Goal: Complete application form

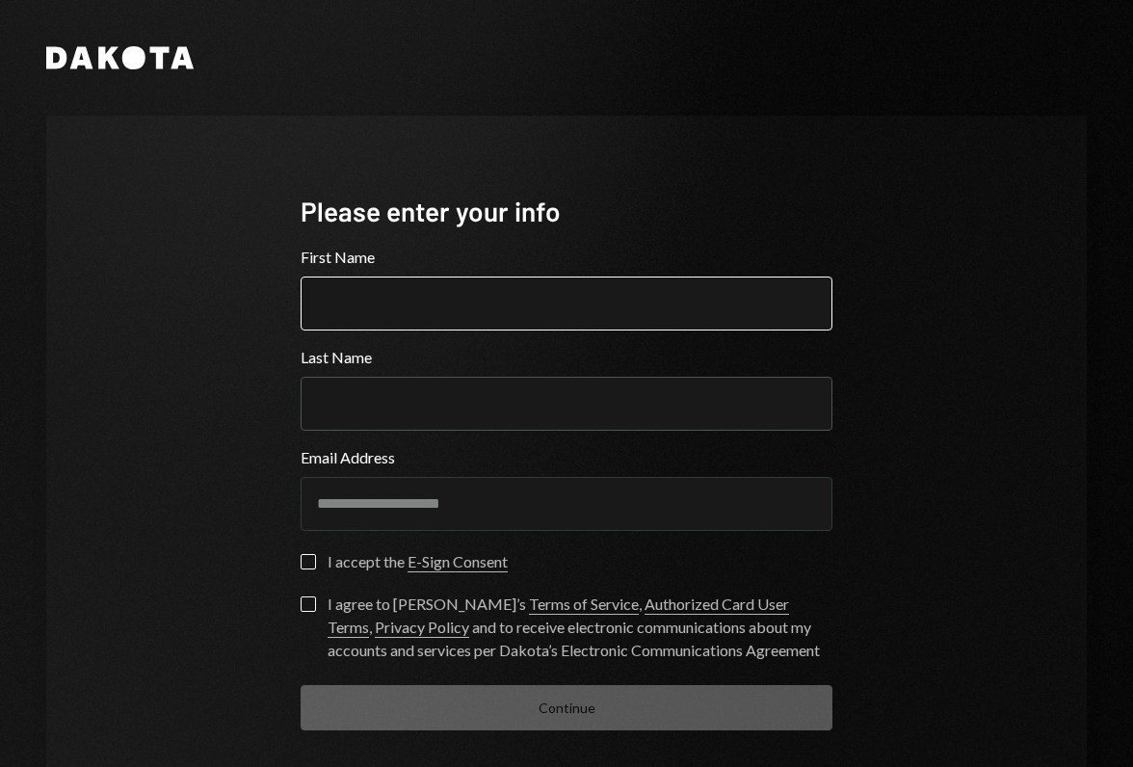
click at [524, 315] on input "First Name" at bounding box center [567, 304] width 532 height 54
type input "****"
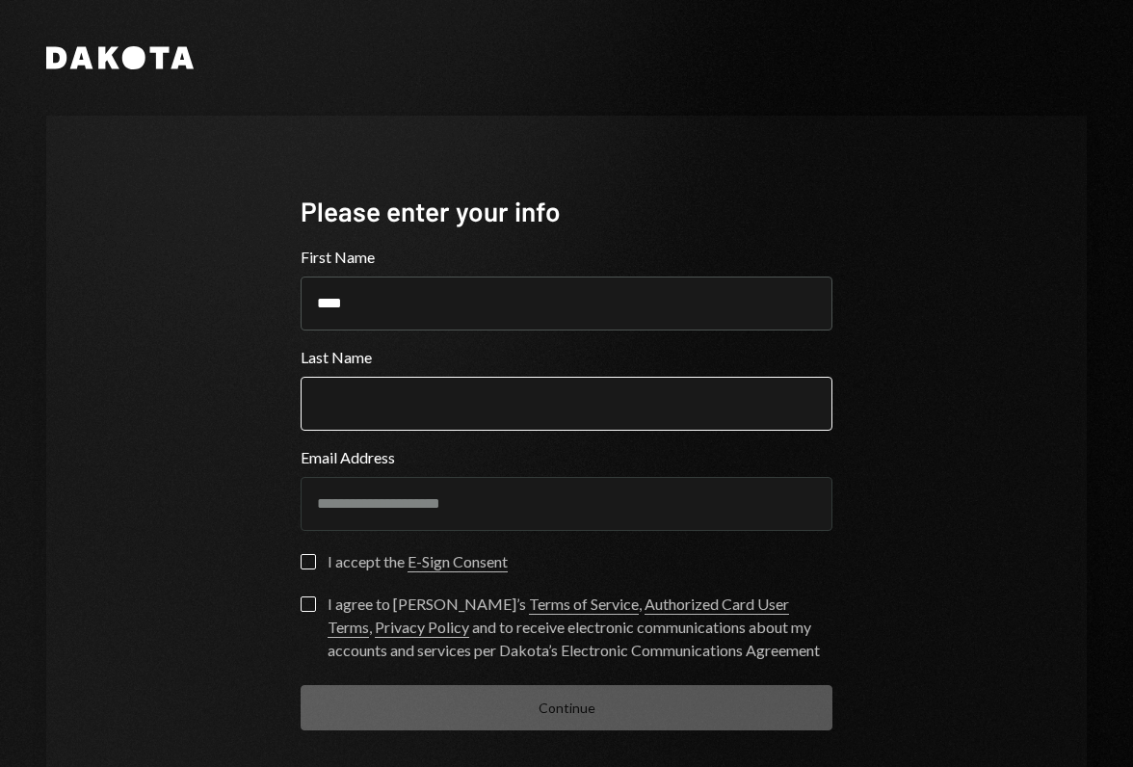
click at [436, 417] on input "Last Name" at bounding box center [567, 404] width 532 height 54
type input "*******"
click at [306, 558] on button "I accept the E-Sign Consent" at bounding box center [308, 561] width 15 height 15
click at [301, 611] on label "I agree to [PERSON_NAME]’s Terms of Service , Authorized Card User Terms , Priv…" at bounding box center [567, 630] width 532 height 66
click at [301, 611] on button "I agree to [PERSON_NAME]’s Terms of Service , Authorized Card User Terms , Priv…" at bounding box center [308, 604] width 15 height 15
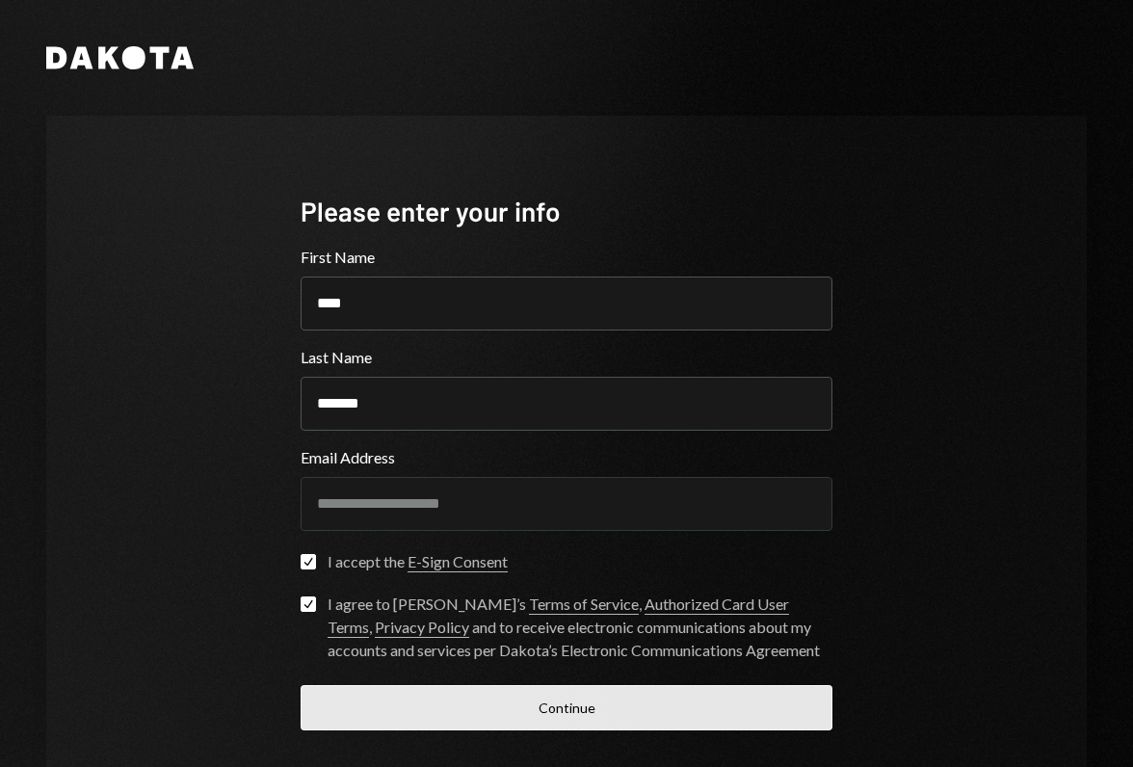
click at [458, 714] on button "Continue" at bounding box center [567, 707] width 532 height 45
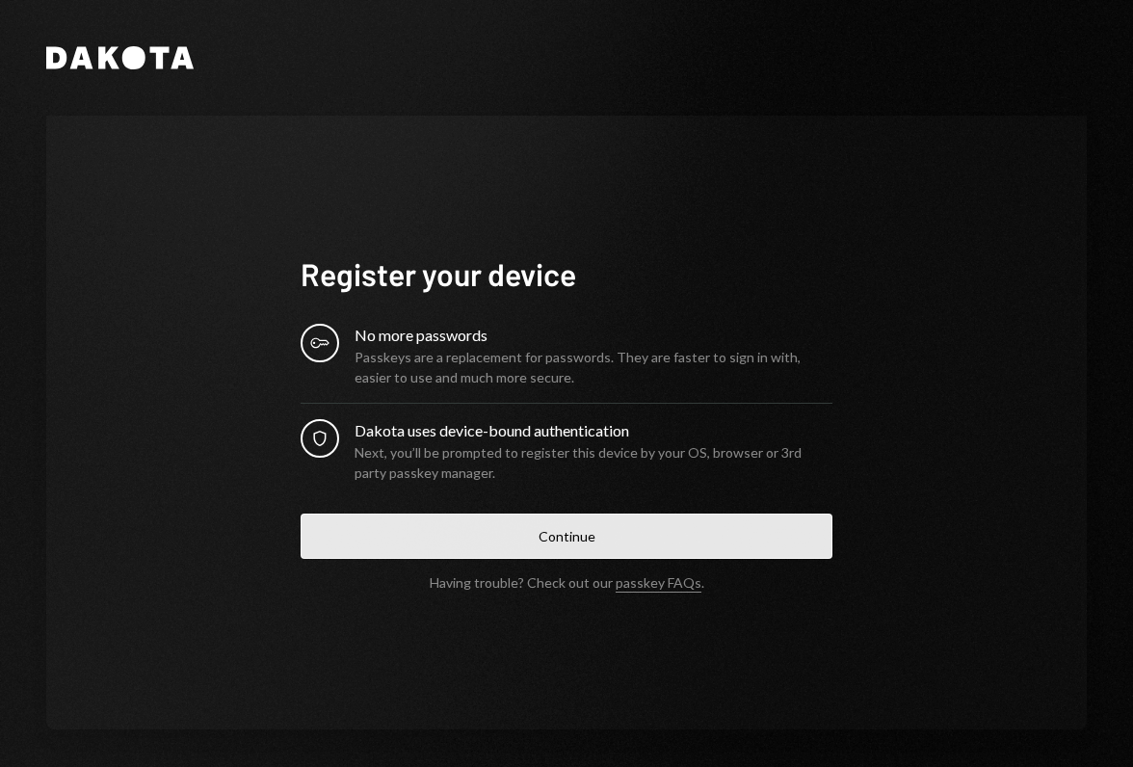
click at [446, 536] on button "Continue" at bounding box center [567, 536] width 532 height 45
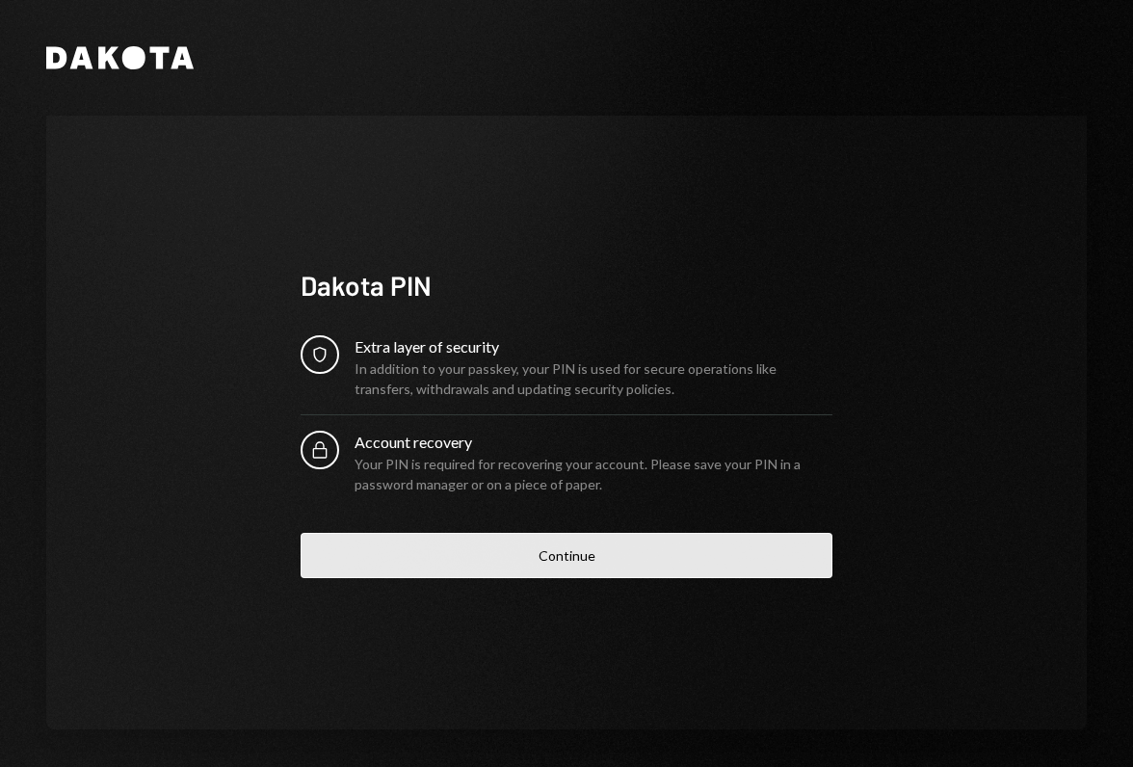
click at [582, 557] on button "Continue" at bounding box center [567, 555] width 532 height 45
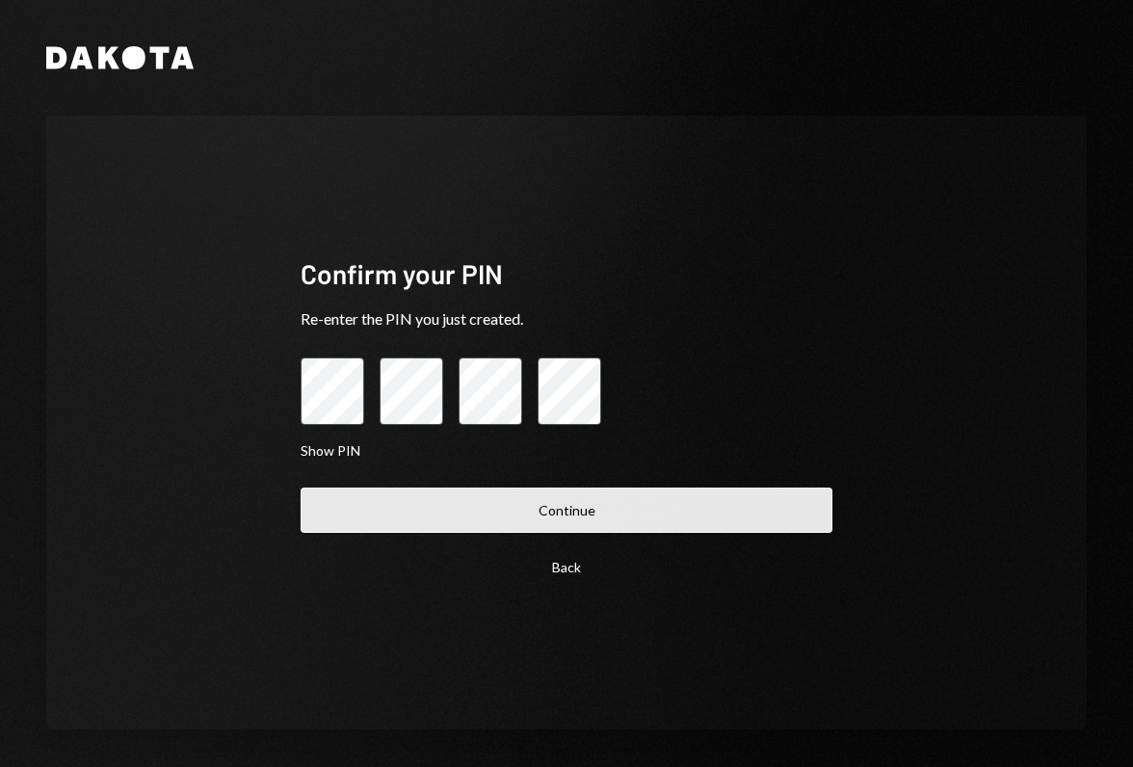
click at [458, 499] on button "Continue" at bounding box center [567, 510] width 532 height 45
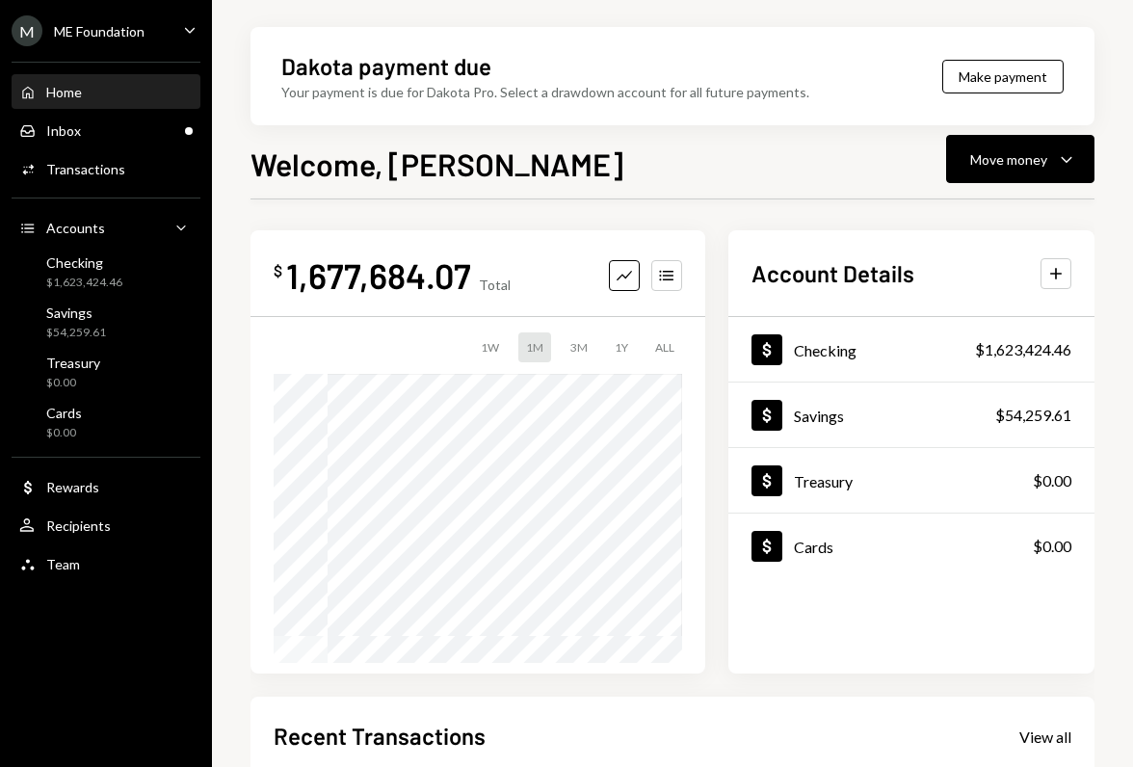
scroll to position [394, 0]
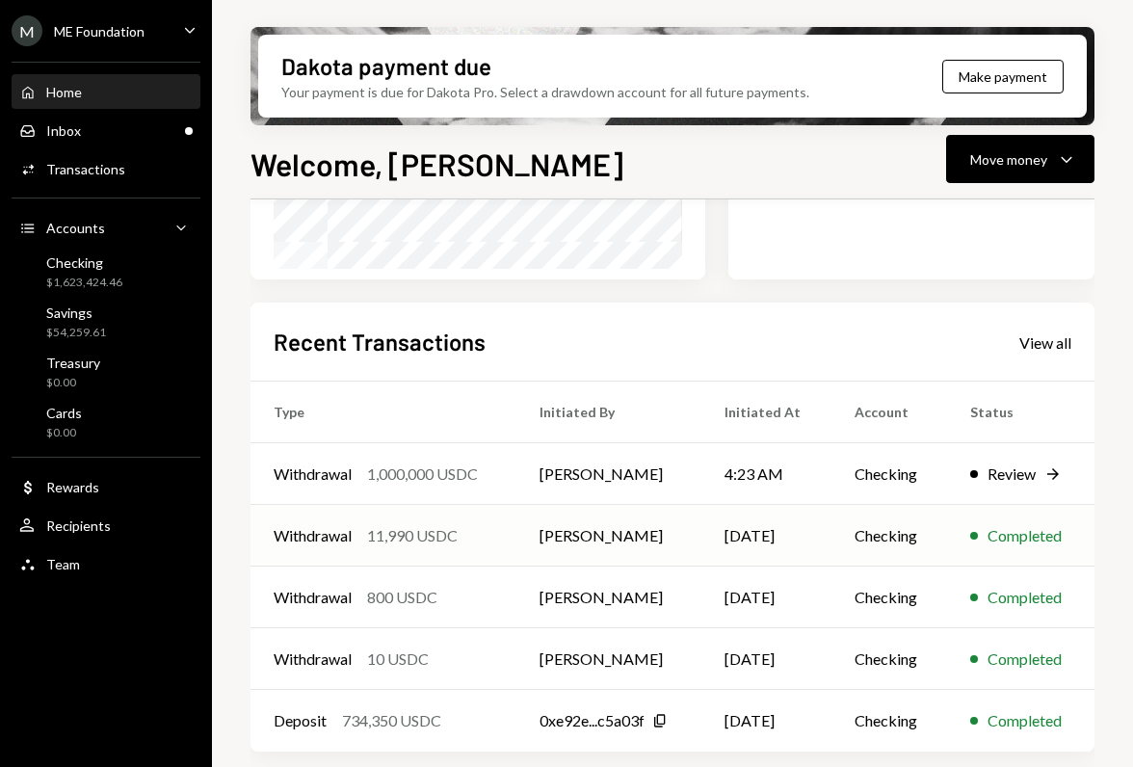
click at [634, 530] on td "[PERSON_NAME]" at bounding box center [609, 536] width 185 height 62
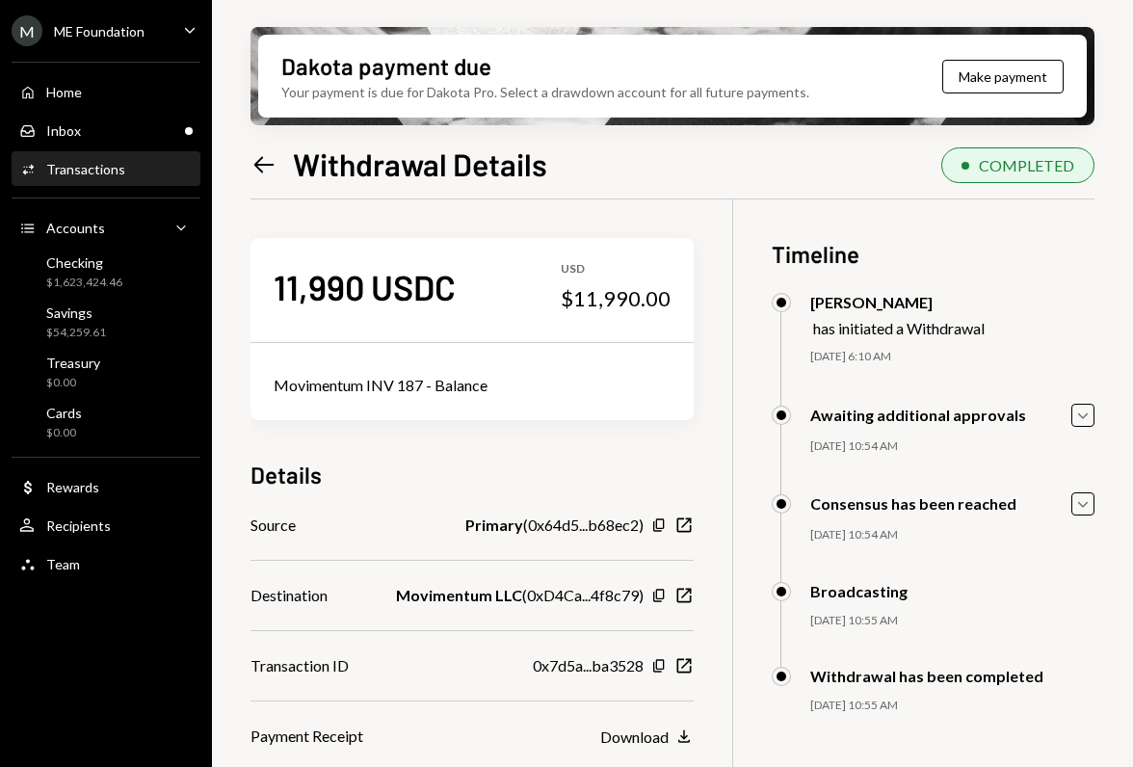
click at [261, 159] on icon "Left Arrow" at bounding box center [264, 164] width 27 height 27
